Goal: Information Seeking & Learning: Learn about a topic

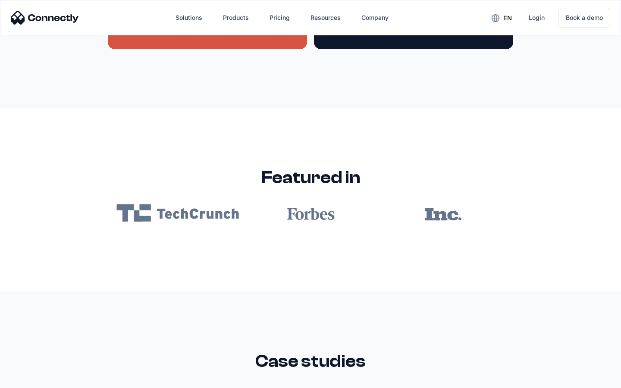
scroll to position [5162, 0]
